Goal: Task Accomplishment & Management: Use online tool/utility

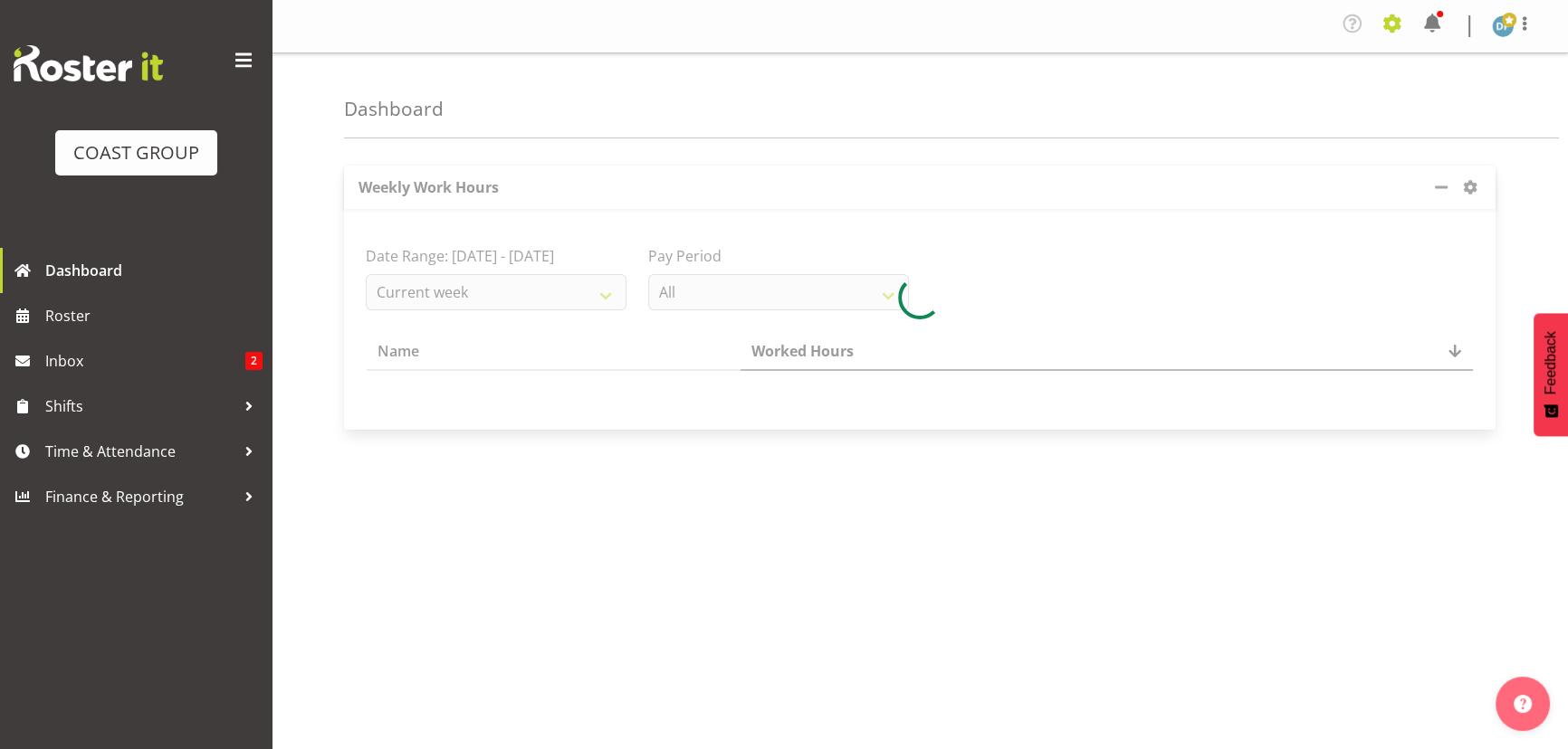
click at [1405, 23] on span at bounding box center [1393, 23] width 29 height 29
click at [1292, 93] on link "Jobs" at bounding box center [1319, 103] width 173 height 32
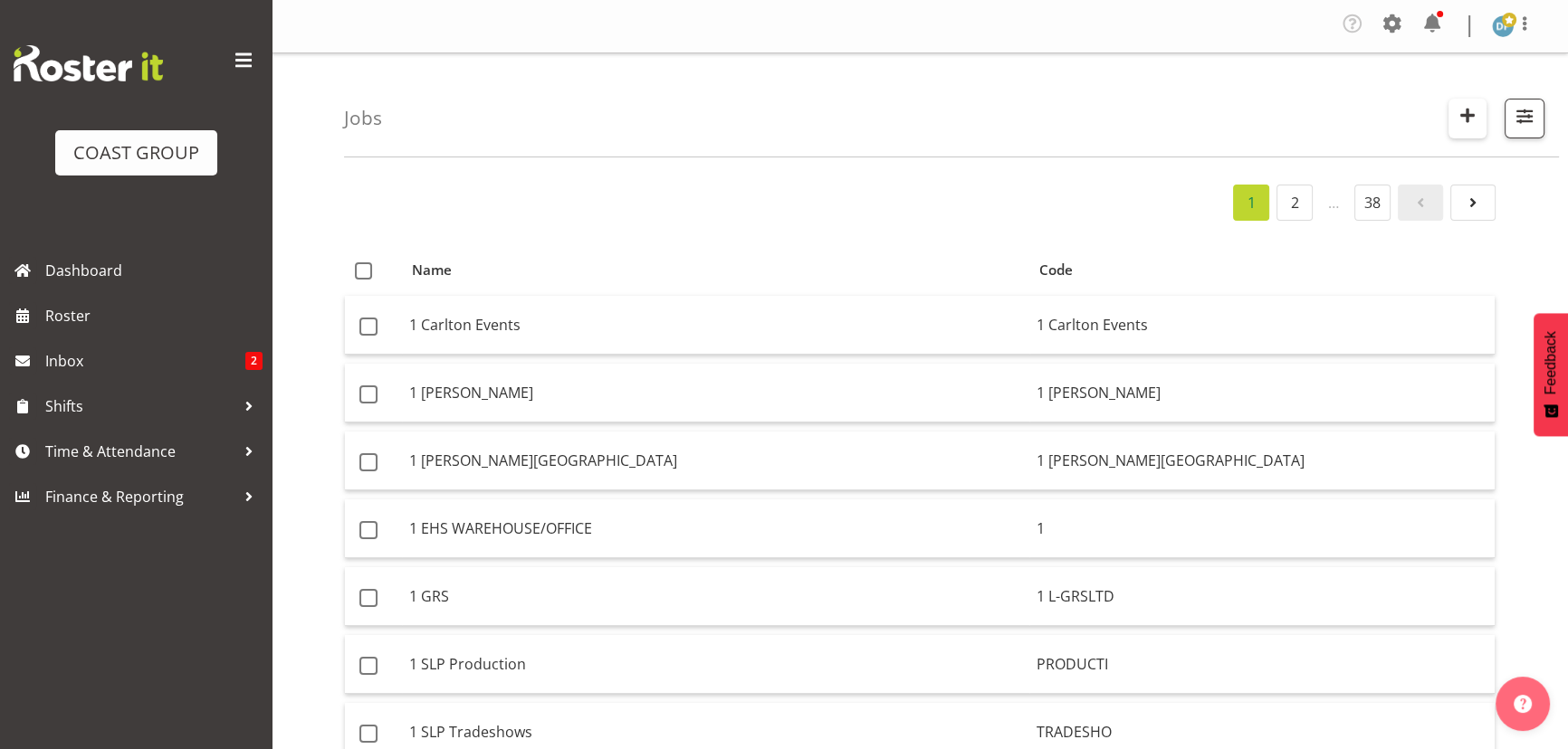
click at [1455, 117] on span "button" at bounding box center [1467, 115] width 24 height 23
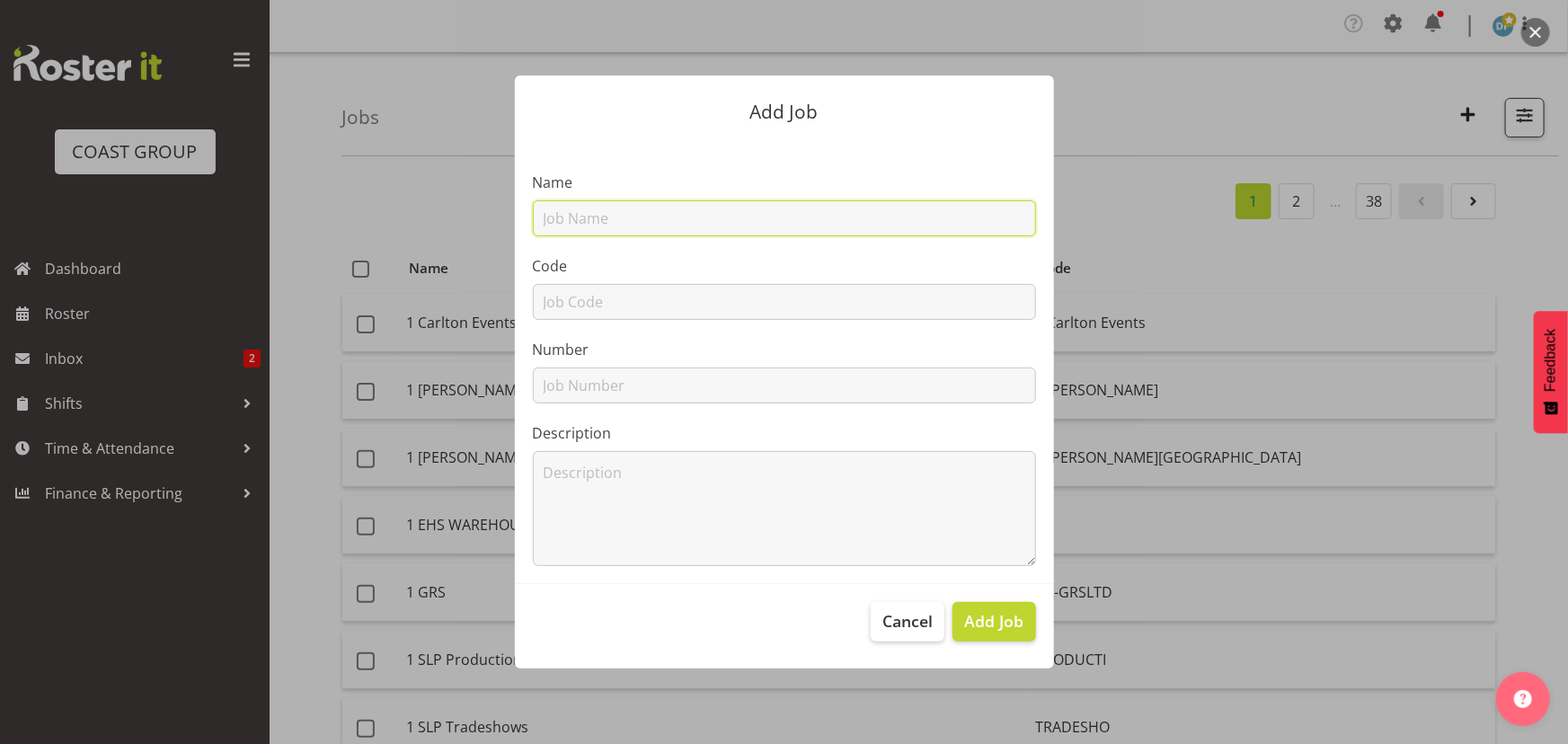
click at [587, 205] on input "text" at bounding box center [784, 218] width 504 height 36
click at [704, 220] on input "22510028 - Champion FLour @ Woolworths 2025" at bounding box center [784, 218] width 504 height 36
drag, startPoint x: 831, startPoint y: 220, endPoint x: 899, endPoint y: 220, distance: 68.0
click at [899, 220] on input "22510028 - Champion Flour @ Woolworths 2025" at bounding box center [784, 218] width 504 height 36
type input "22510028 - Champion Flour @ Woolworths"
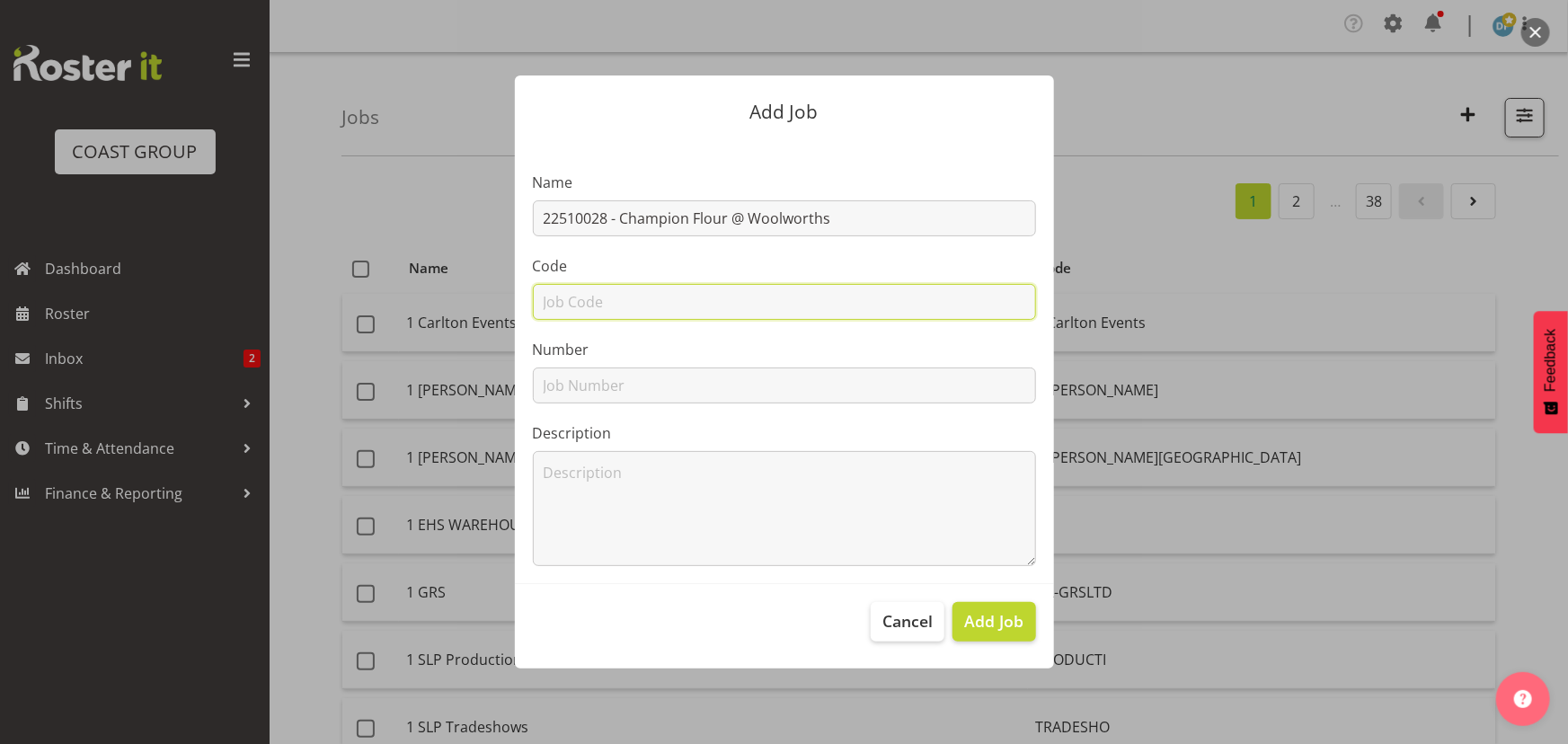
click at [568, 303] on input "text" at bounding box center [784, 301] width 504 height 36
type input "22510028"
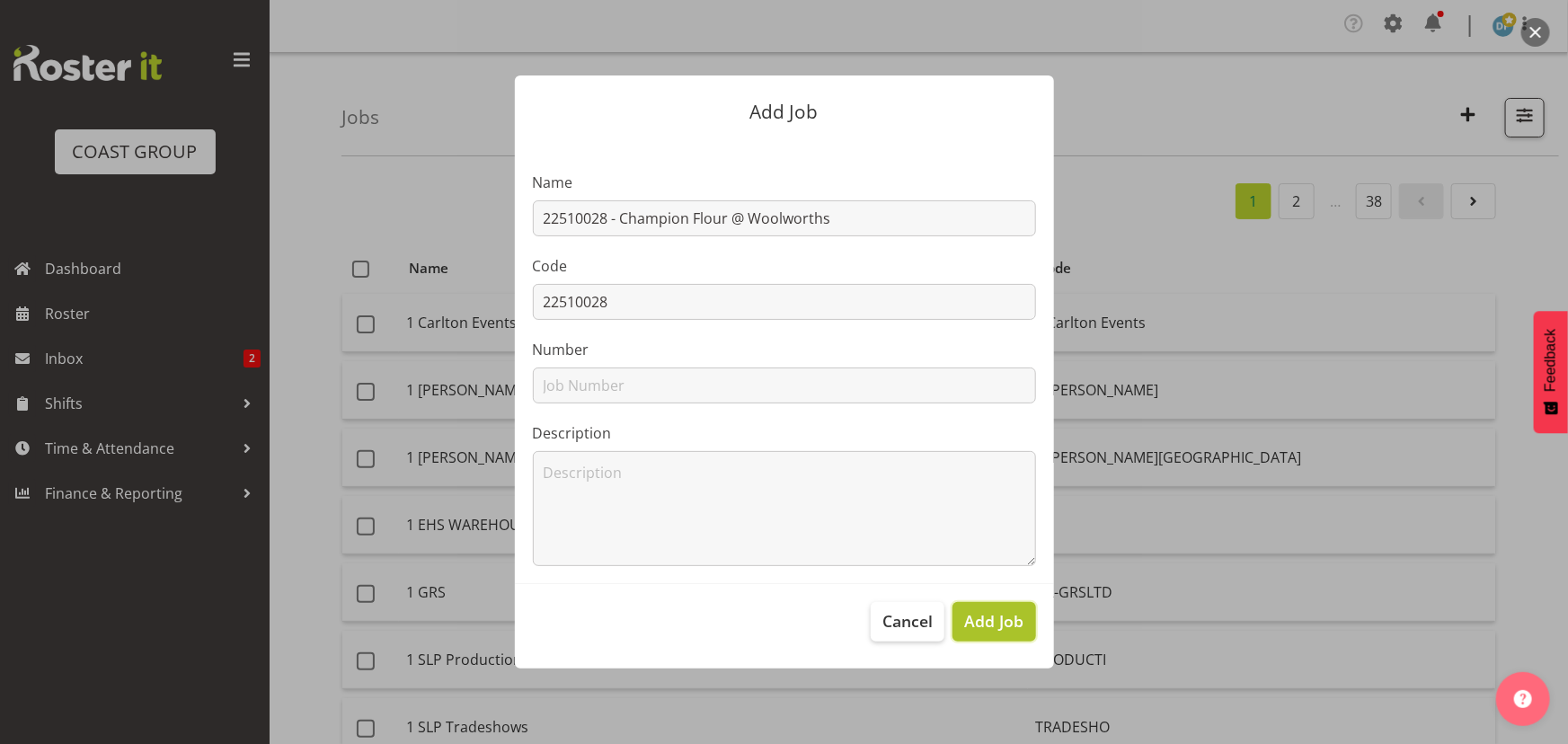
click at [999, 607] on button "Add Job" at bounding box center [993, 621] width 83 height 40
